Goal: Information Seeking & Learning: Learn about a topic

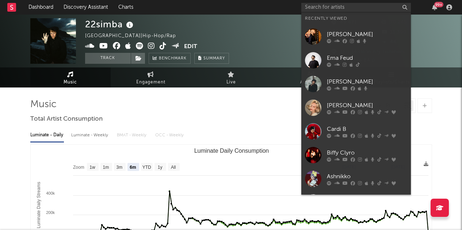
select select "6m"
click at [376, 10] on input "text" at bounding box center [356, 7] width 110 height 9
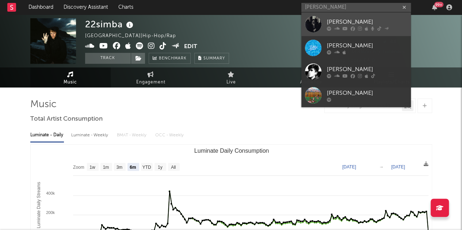
type input "[PERSON_NAME]"
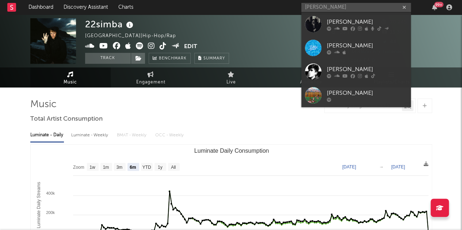
drag, startPoint x: 363, startPoint y: 22, endPoint x: 255, endPoint y: 1, distance: 110.0
click at [363, 22] on div "[PERSON_NAME]" at bounding box center [367, 22] width 80 height 9
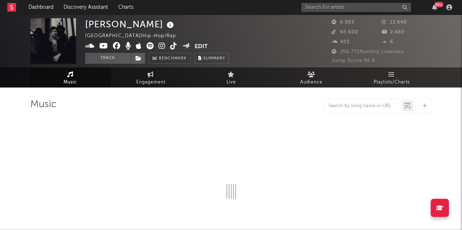
select select "6m"
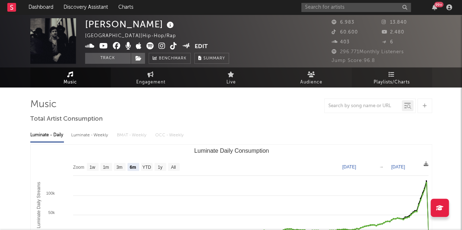
click at [402, 78] on span "Playlists/Charts" at bounding box center [391, 82] width 36 height 9
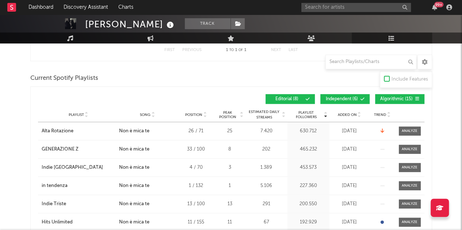
scroll to position [288, 0]
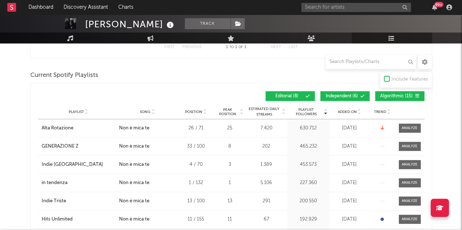
click at [348, 96] on span "Independent ( 6 )" at bounding box center [342, 96] width 34 height 4
click at [397, 97] on button "Algorithmic ( 15 )" at bounding box center [399, 96] width 49 height 10
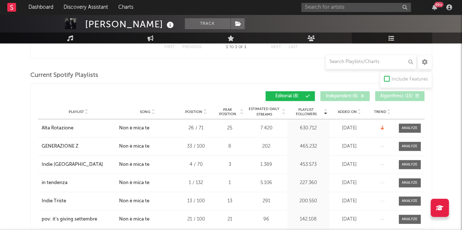
click at [348, 115] on div "Playlist City Song Position Peak Position Estimated Daily Streams Playlist Foll…" at bounding box center [231, 112] width 386 height 15
click at [348, 111] on span "Added On" at bounding box center [347, 112] width 19 height 4
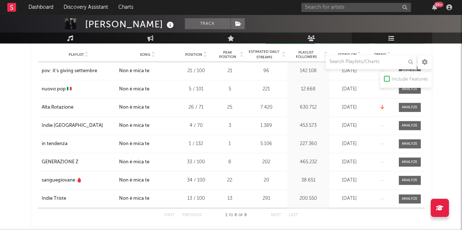
scroll to position [345, 0]
